Goal: Information Seeking & Learning: Learn about a topic

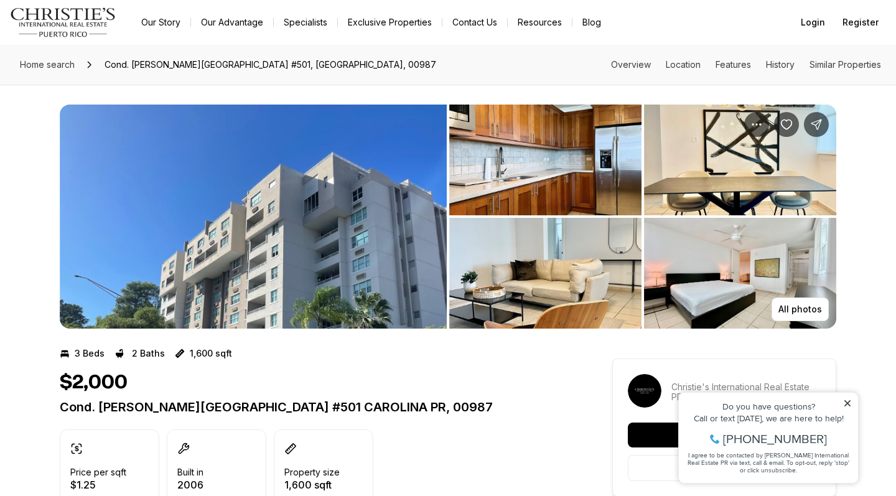
scroll to position [10, 0]
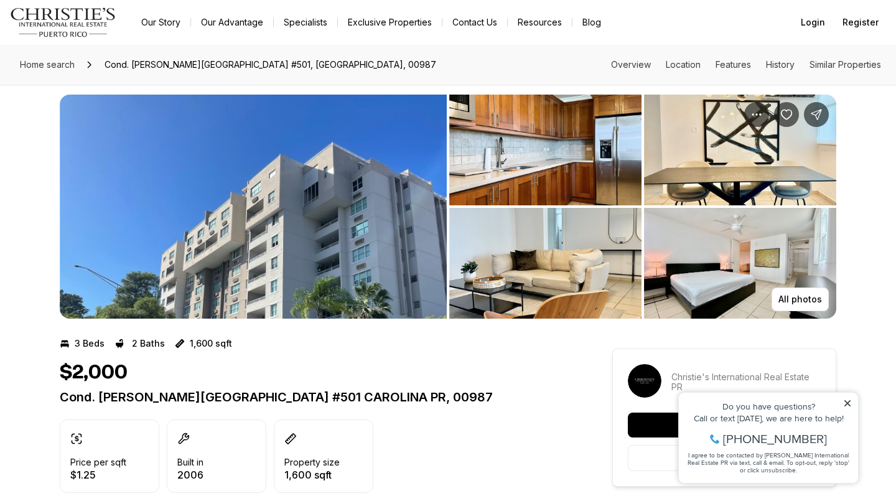
click at [519, 146] on img "View image gallery" at bounding box center [545, 150] width 192 height 111
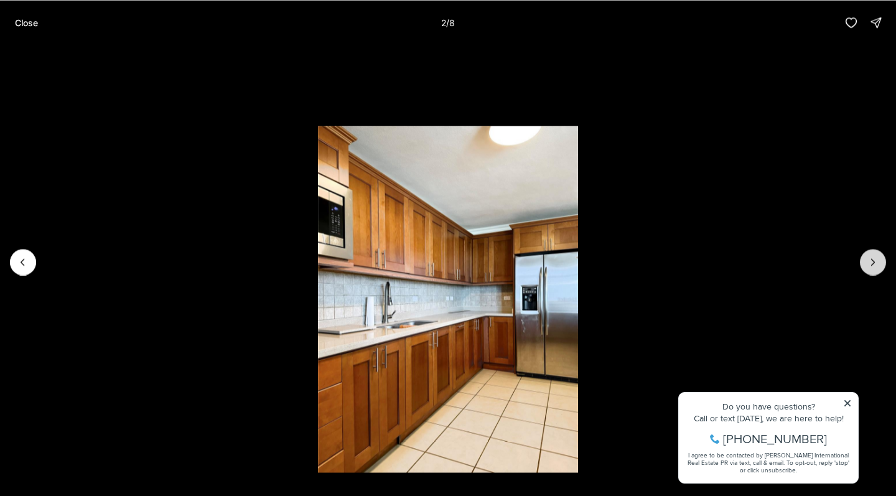
click at [875, 262] on icon "Next slide" at bounding box center [873, 262] width 12 height 12
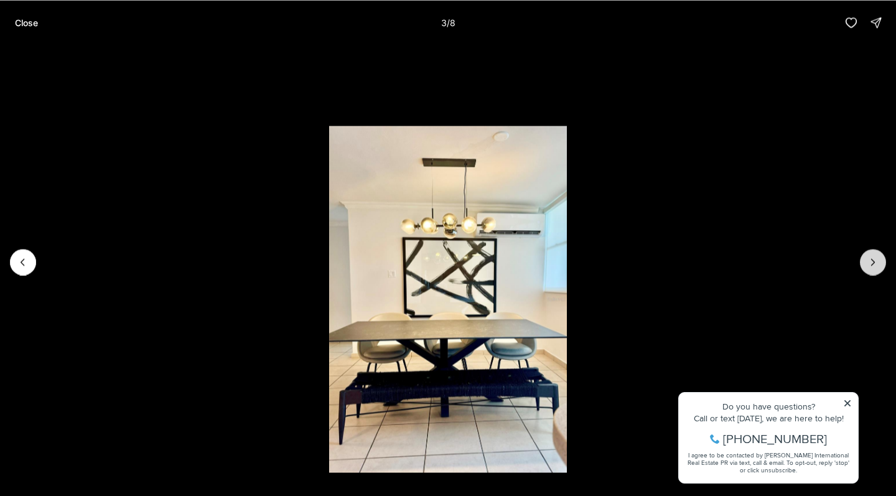
click at [875, 262] on icon "Next slide" at bounding box center [873, 262] width 12 height 12
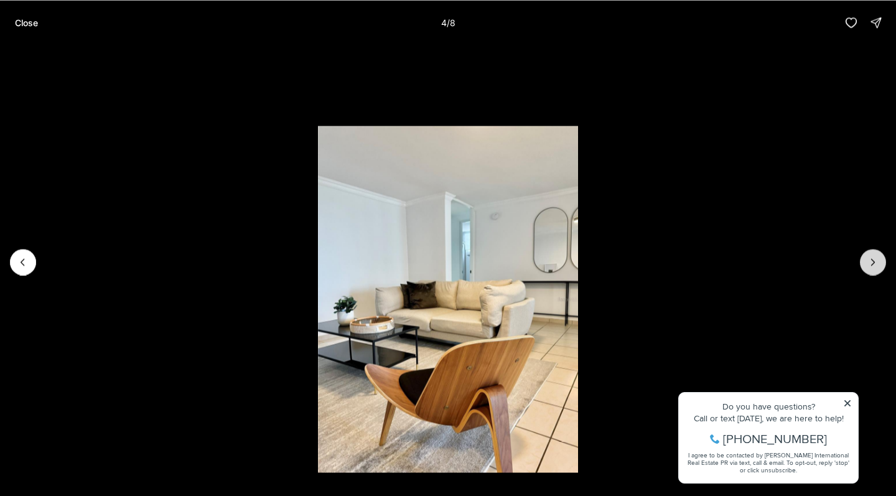
click at [875, 262] on icon "Next slide" at bounding box center [873, 262] width 12 height 12
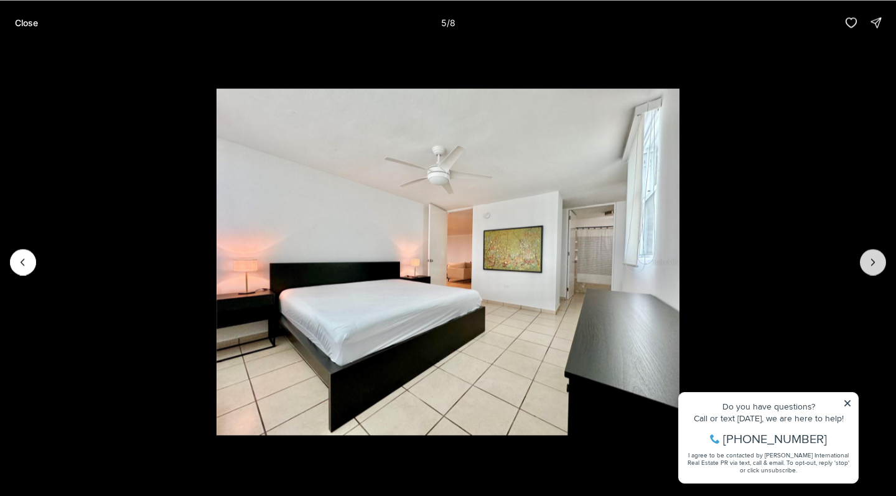
click at [875, 262] on icon "Next slide" at bounding box center [873, 262] width 12 height 12
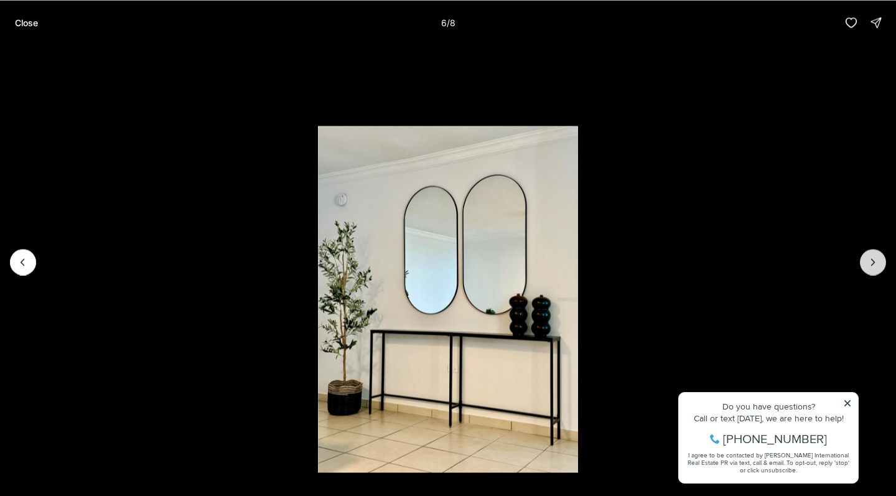
click at [875, 262] on icon "Next slide" at bounding box center [873, 262] width 12 height 12
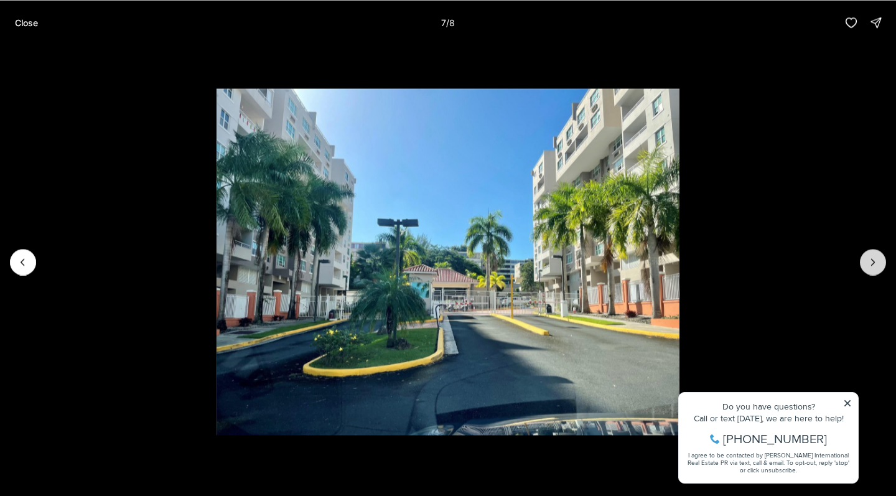
click at [875, 262] on icon "Next slide" at bounding box center [873, 262] width 12 height 12
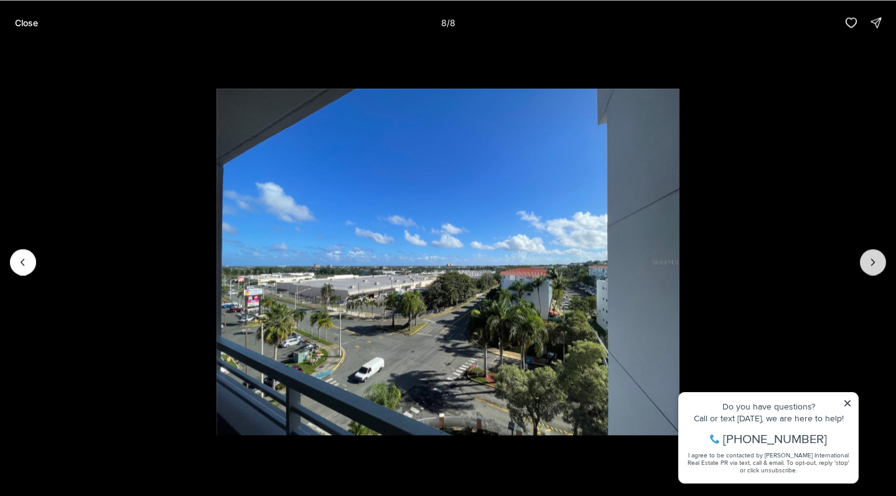
click at [875, 262] on div at bounding box center [873, 262] width 26 height 26
click at [29, 258] on icon "Previous slide" at bounding box center [23, 262] width 12 height 12
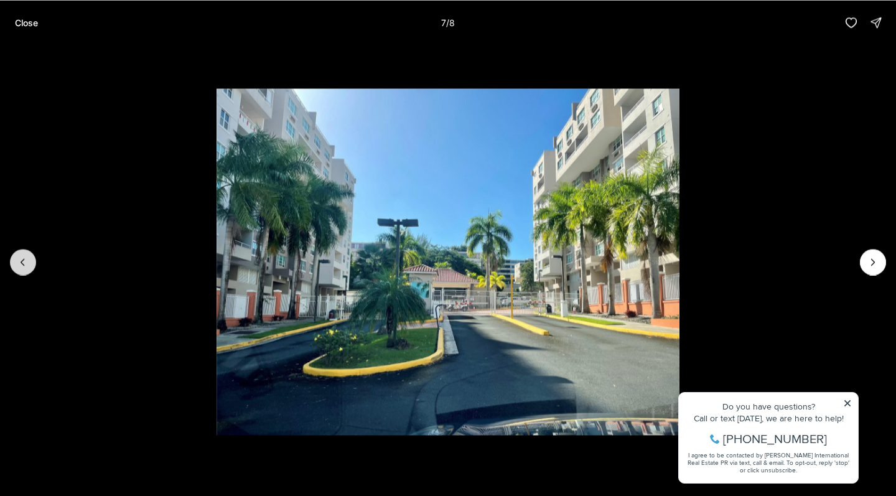
click at [29, 258] on icon "Previous slide" at bounding box center [23, 262] width 12 height 12
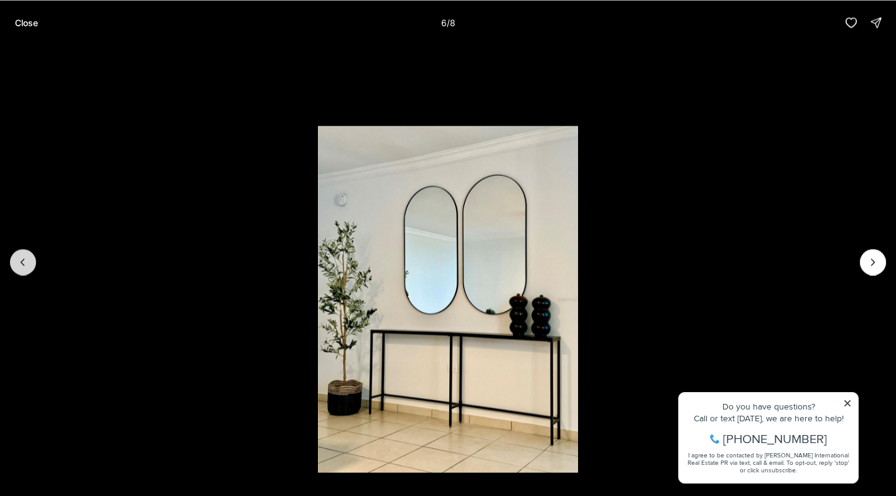
click at [29, 258] on icon "Previous slide" at bounding box center [23, 262] width 12 height 12
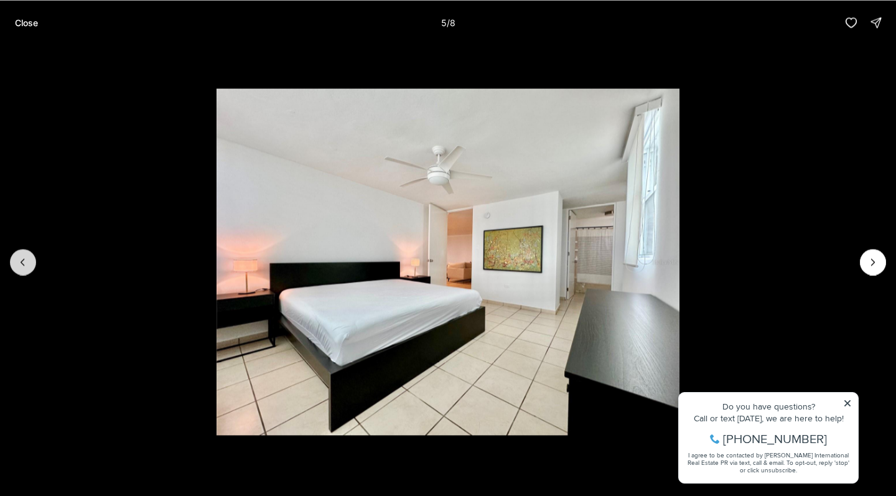
click at [29, 258] on icon "Previous slide" at bounding box center [23, 262] width 12 height 12
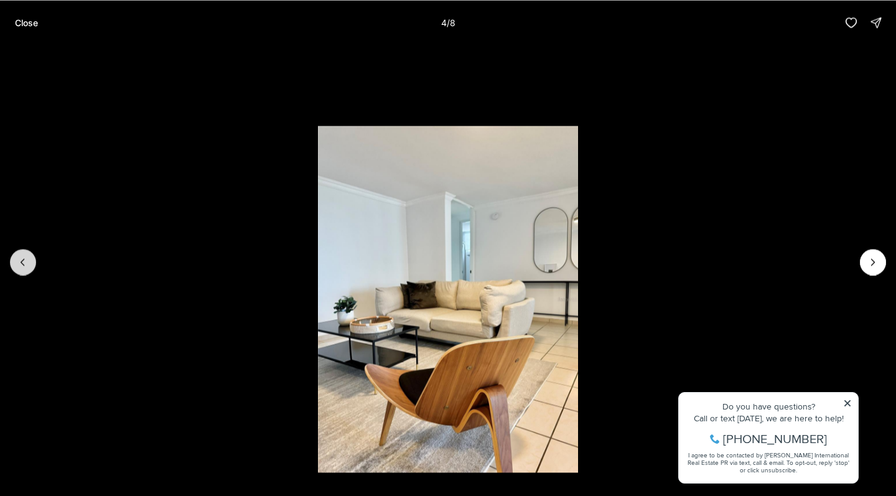
click at [26, 261] on icon "Previous slide" at bounding box center [23, 262] width 12 height 12
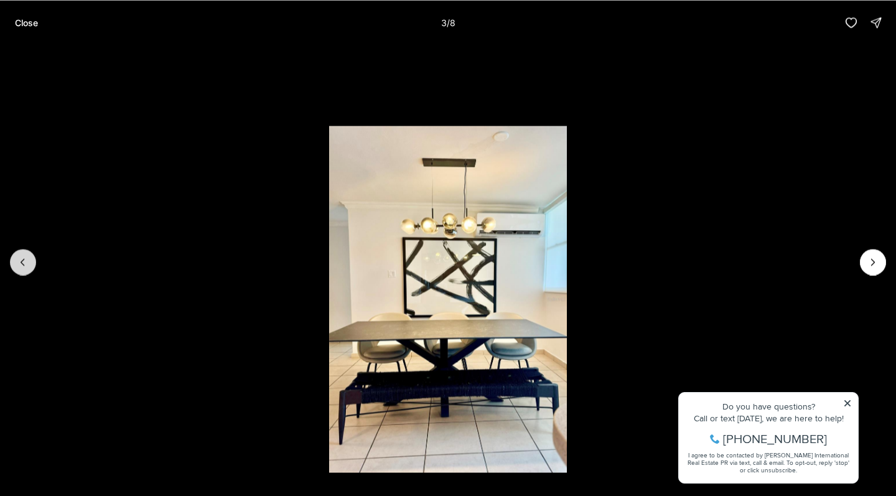
click at [26, 261] on icon "Previous slide" at bounding box center [23, 262] width 12 height 12
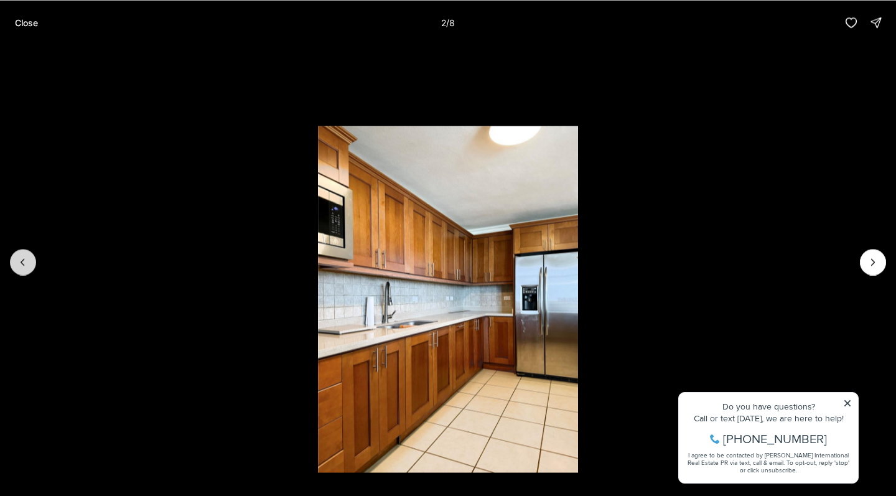
click at [26, 261] on icon "Previous slide" at bounding box center [23, 262] width 12 height 12
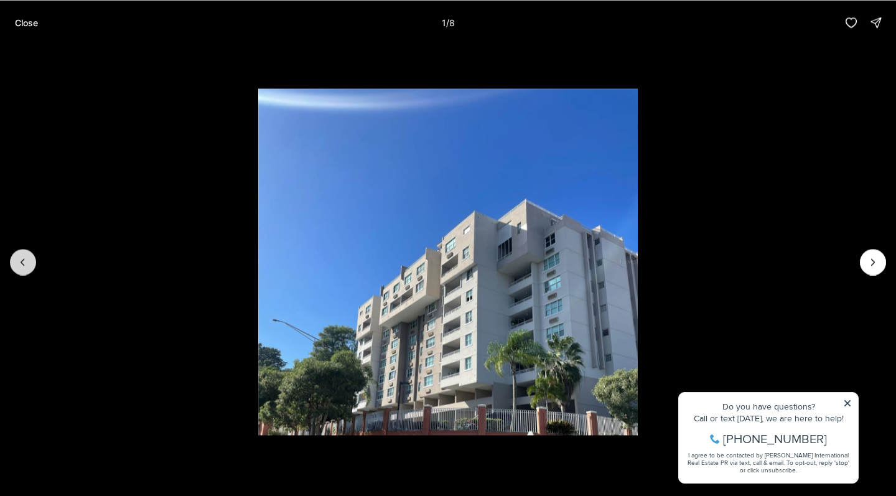
click at [26, 261] on div at bounding box center [23, 262] width 26 height 26
click at [24, 23] on p "Close" at bounding box center [26, 22] width 23 height 10
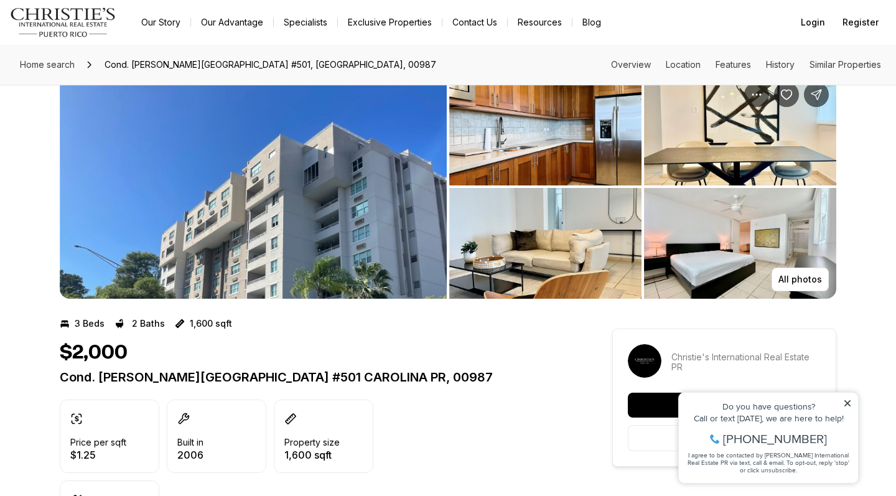
scroll to position [46, 0]
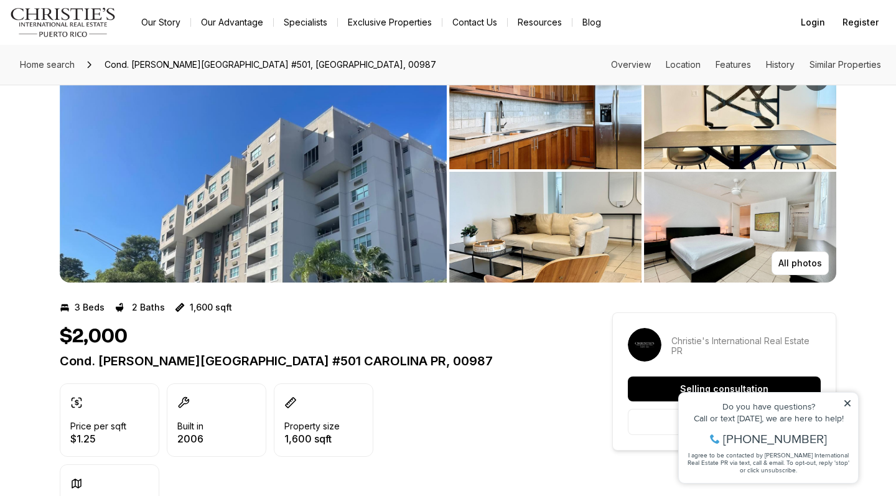
click at [847, 403] on icon at bounding box center [847, 403] width 6 height 6
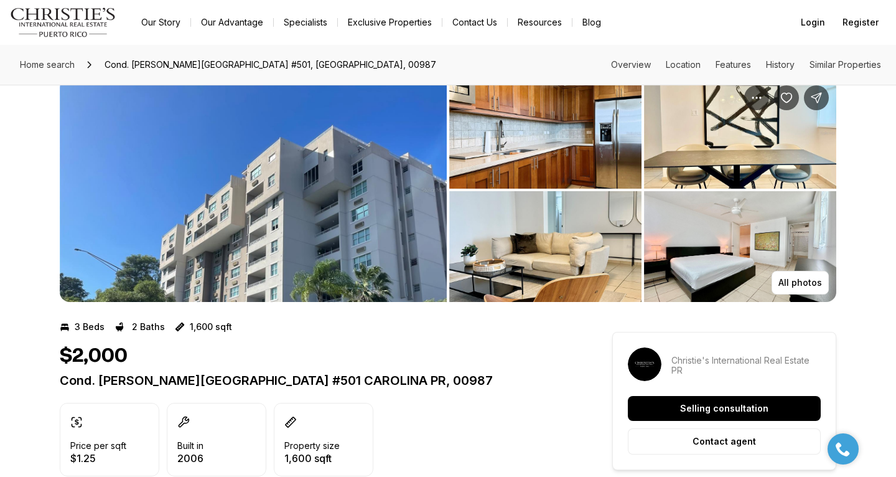
scroll to position [1, 0]
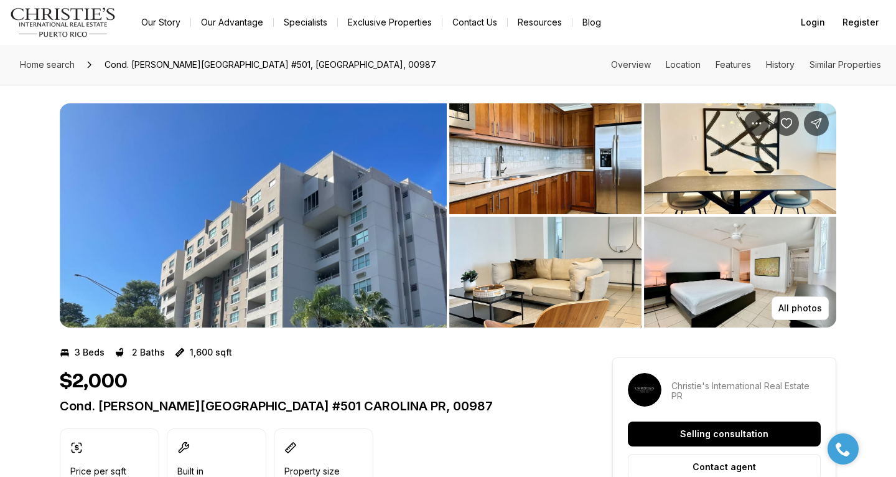
click at [536, 164] on img "View image gallery" at bounding box center [545, 158] width 192 height 111
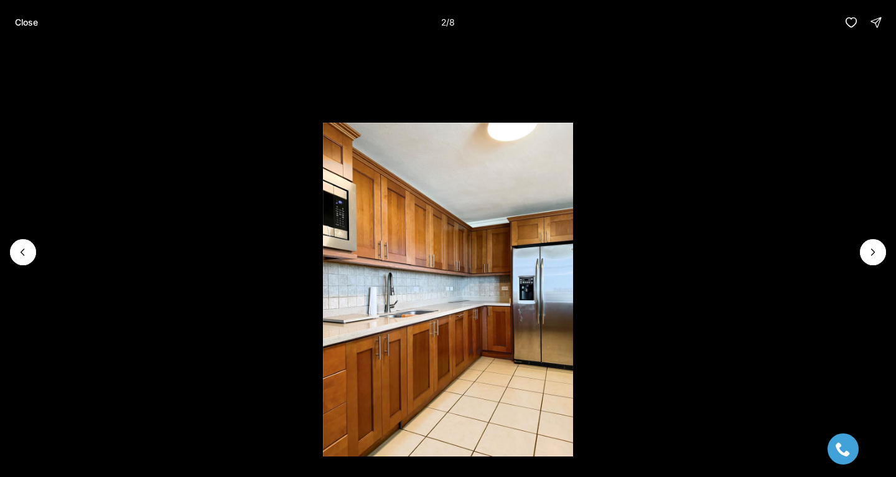
drag, startPoint x: 458, startPoint y: 276, endPoint x: 458, endPoint y: 238, distance: 37.3
click at [458, 238] on img "2 of 8" at bounding box center [448, 290] width 250 height 334
click at [872, 253] on icon "Next slide" at bounding box center [873, 252] width 12 height 12
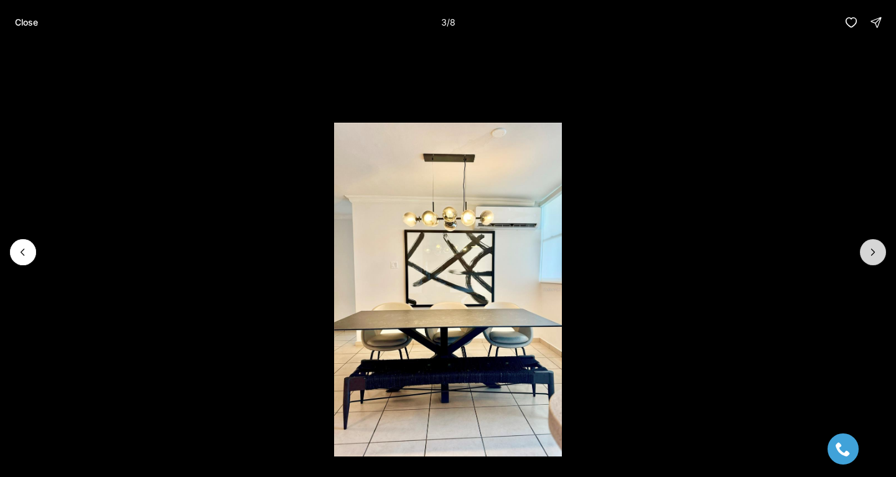
click at [872, 253] on icon "Next slide" at bounding box center [873, 252] width 12 height 12
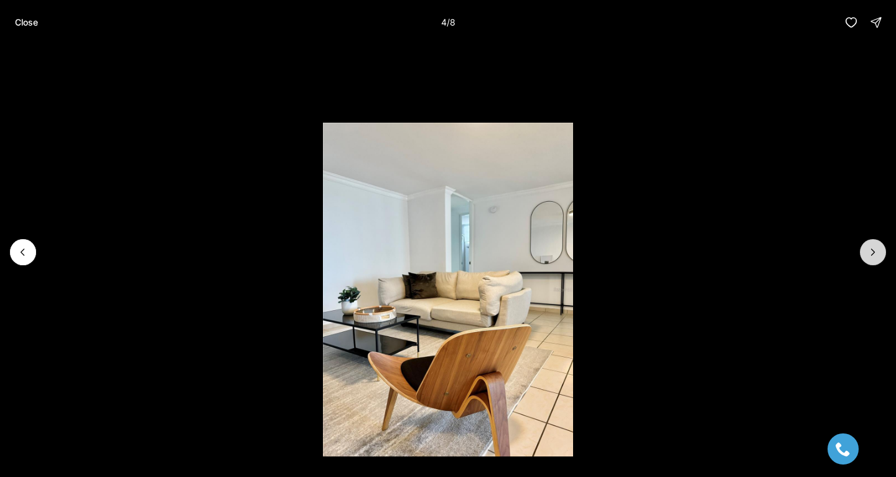
click at [872, 253] on icon "Next slide" at bounding box center [873, 252] width 12 height 12
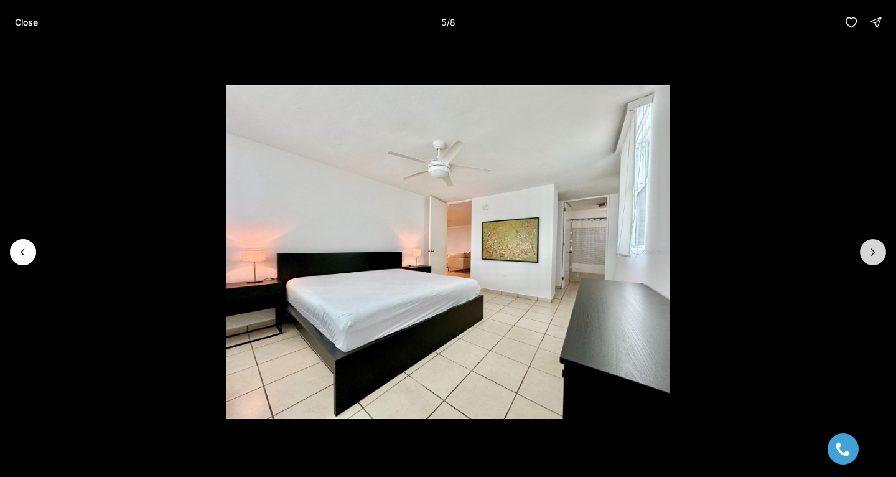
click at [879, 251] on icon "Next slide" at bounding box center [873, 252] width 12 height 12
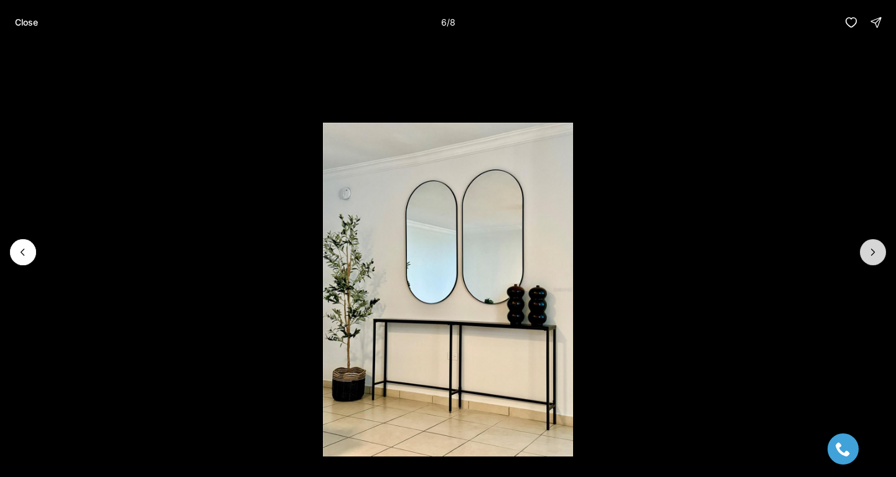
click at [879, 251] on icon "Next slide" at bounding box center [873, 252] width 12 height 12
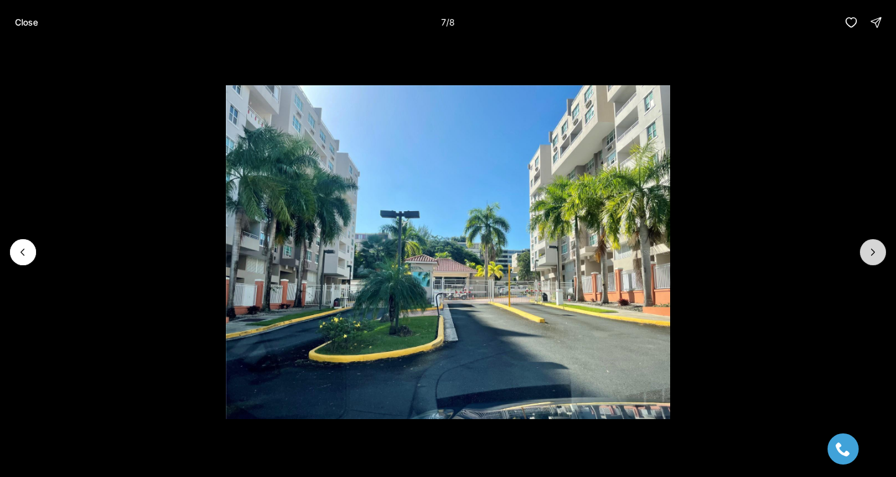
click at [872, 247] on icon "Next slide" at bounding box center [873, 252] width 12 height 12
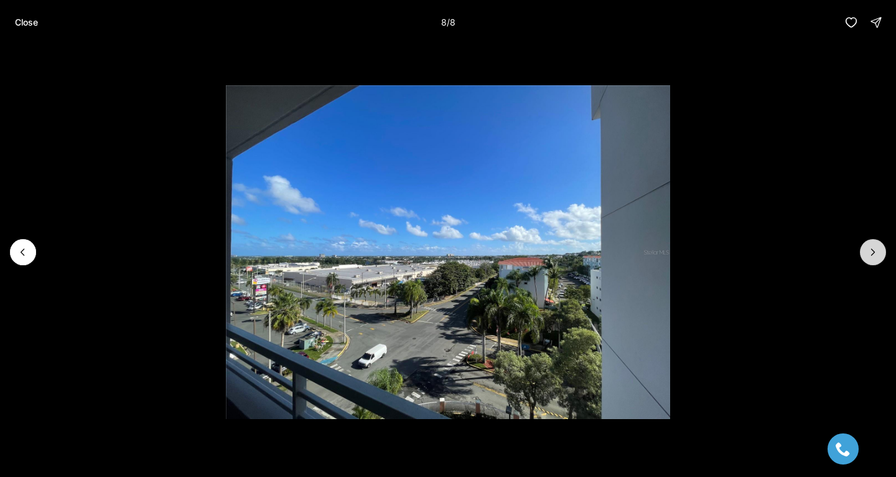
click at [872, 247] on div at bounding box center [873, 252] width 26 height 26
click at [22, 251] on icon "Previous slide" at bounding box center [23, 252] width 12 height 12
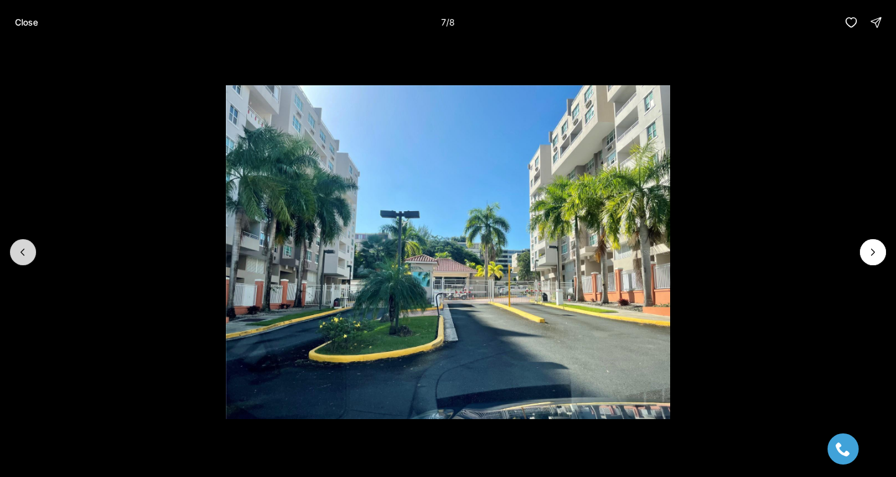
click at [22, 251] on icon "Previous slide" at bounding box center [23, 252] width 12 height 12
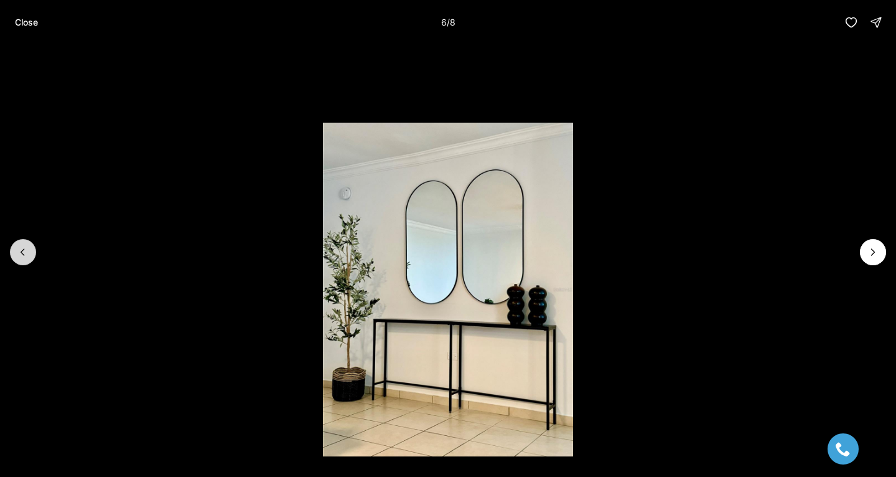
click at [22, 251] on icon "Previous slide" at bounding box center [23, 252] width 12 height 12
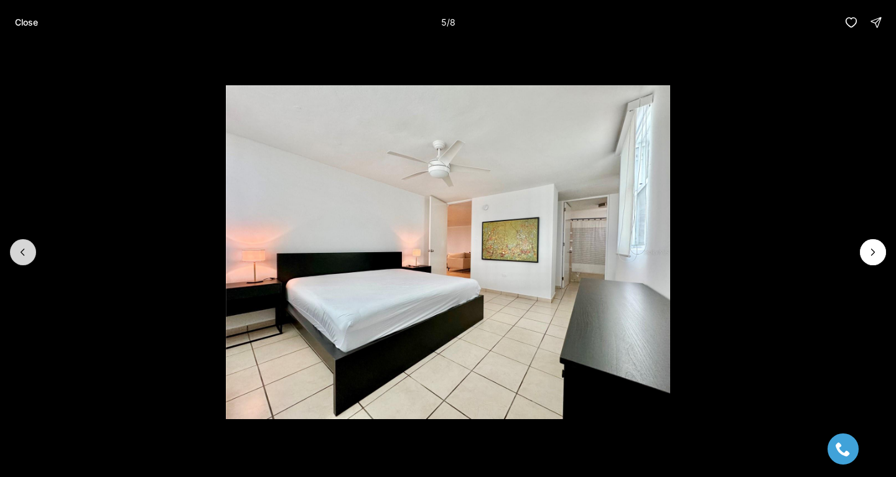
click at [22, 251] on icon "Previous slide" at bounding box center [23, 252] width 12 height 12
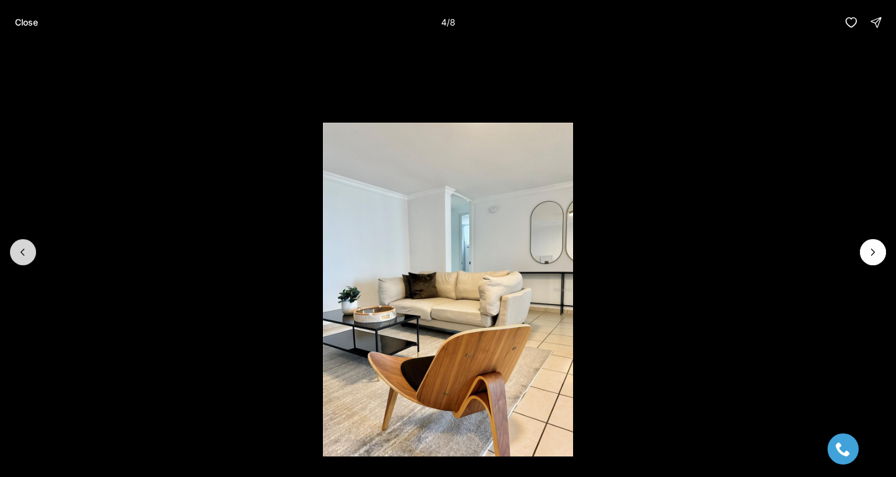
click at [22, 251] on icon "Previous slide" at bounding box center [23, 252] width 12 height 12
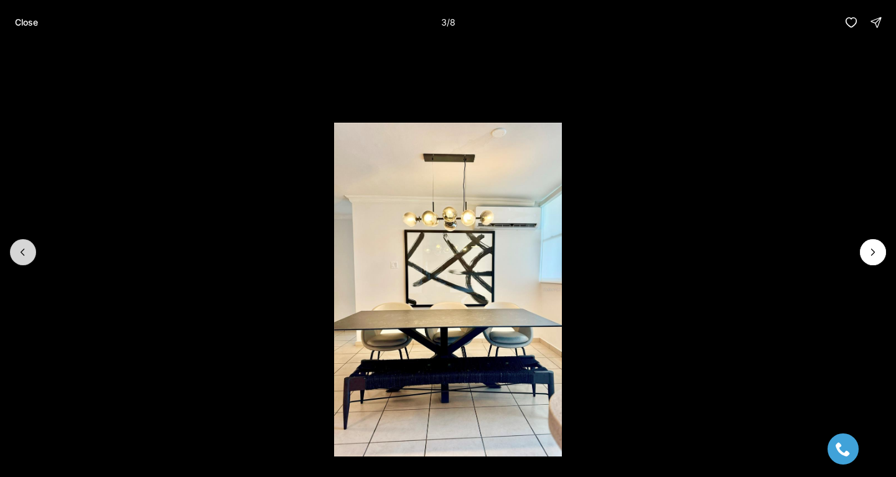
click at [22, 251] on icon "Previous slide" at bounding box center [23, 252] width 12 height 12
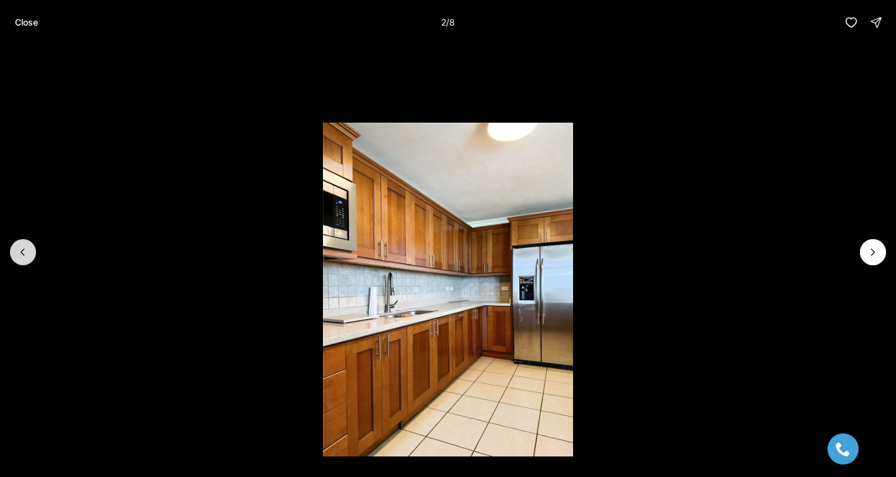
click at [22, 251] on icon "Previous slide" at bounding box center [23, 252] width 12 height 12
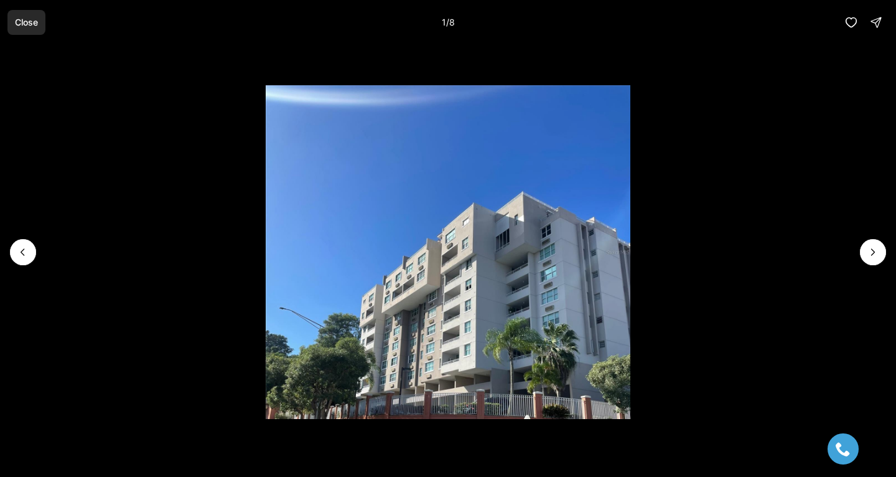
click at [17, 26] on p "Close" at bounding box center [26, 22] width 23 height 10
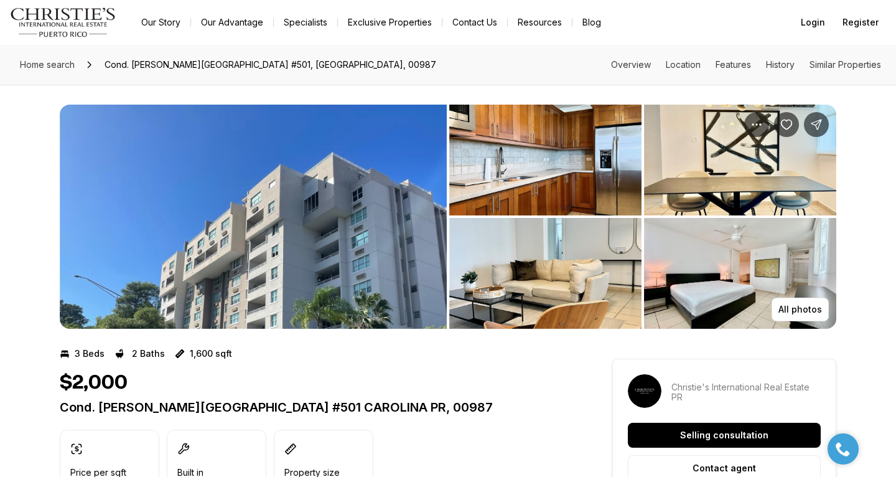
scroll to position [0, 0]
